Goal: Task Accomplishment & Management: Manage account settings

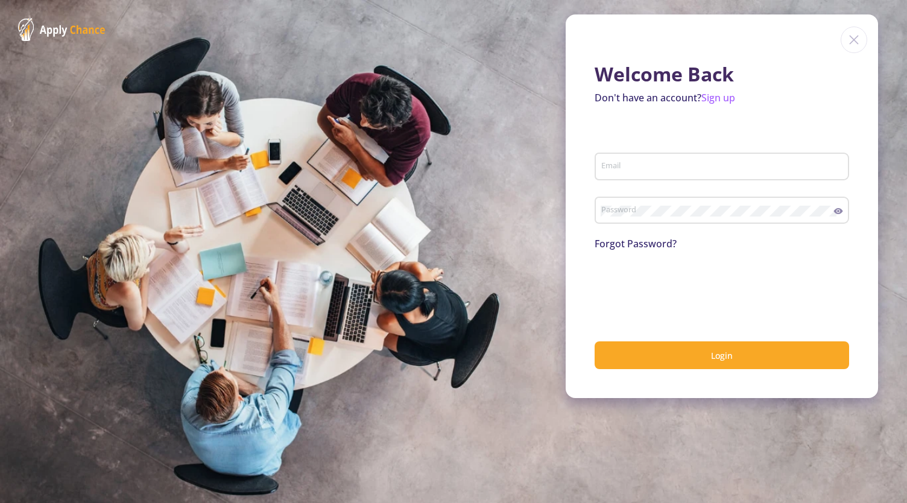
click at [664, 170] on input "Email" at bounding box center [724, 167] width 246 height 11
type input "[EMAIL_ADDRESS][DOMAIN_NAME]"
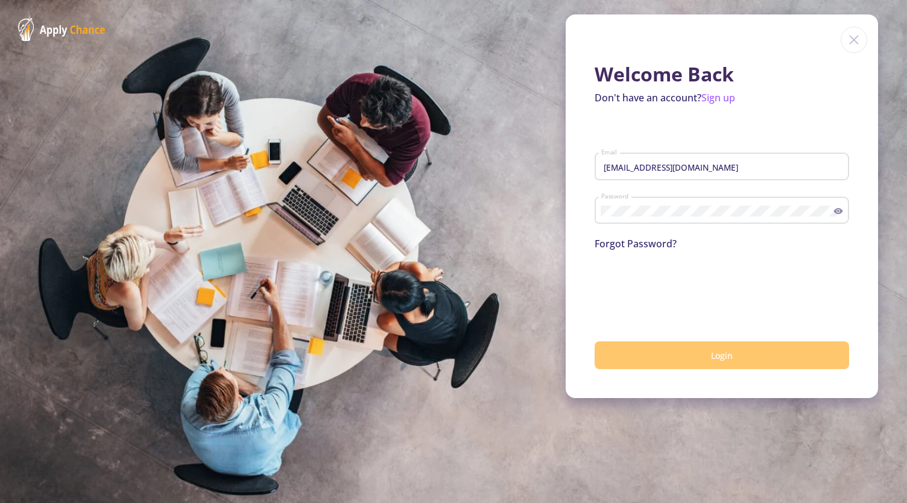
click at [668, 352] on button "Login" at bounding box center [722, 355] width 255 height 28
